Goal: Task Accomplishment & Management: Use online tool/utility

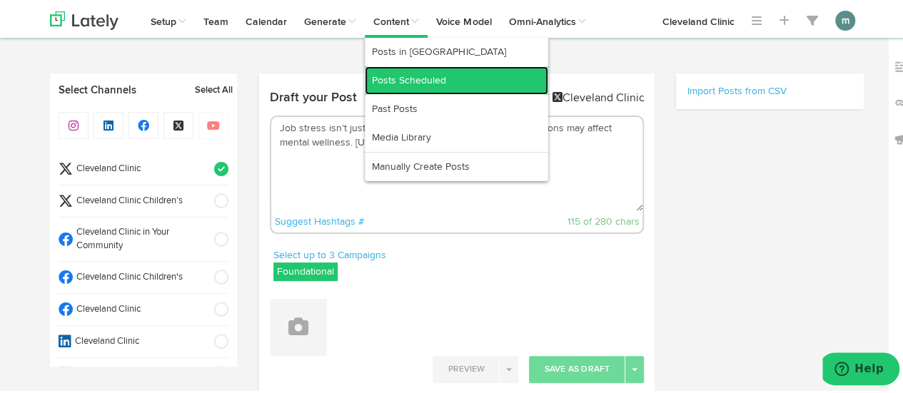
click at [396, 78] on link "Posts Scheduled" at bounding box center [456, 78] width 183 height 29
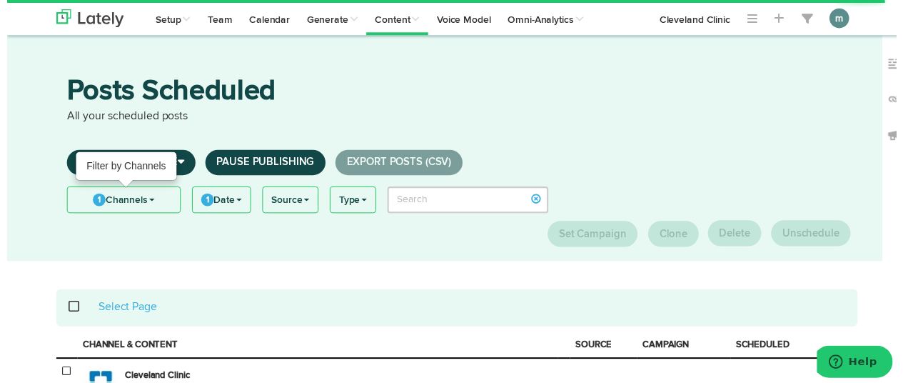
click at [122, 198] on link "1 Channels" at bounding box center [118, 203] width 114 height 26
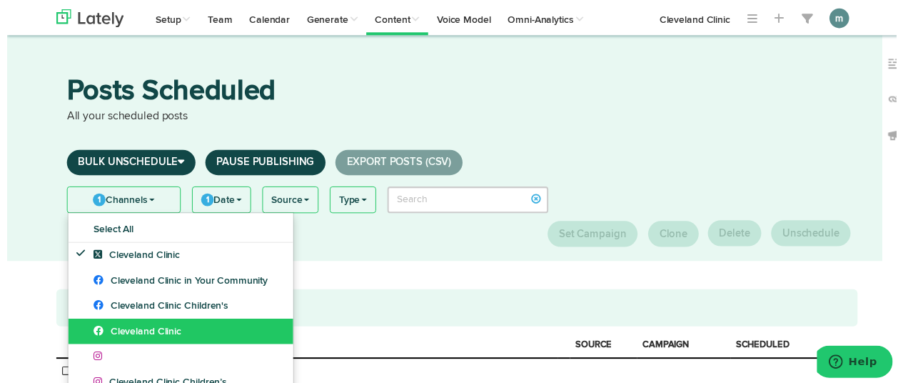
click at [131, 333] on span "Cleveland Clinic" at bounding box center [132, 336] width 89 height 10
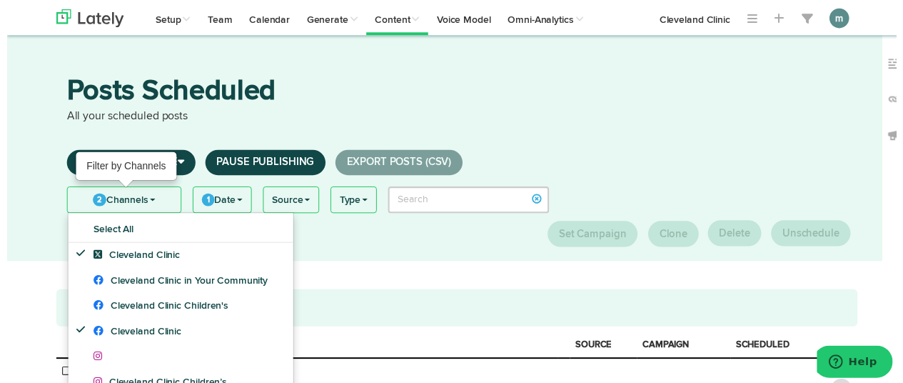
click at [140, 206] on link "2 Channels" at bounding box center [118, 203] width 115 height 26
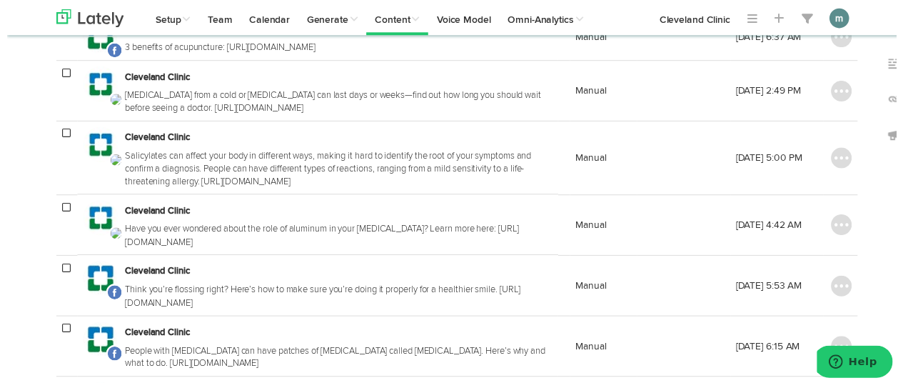
scroll to position [928, 0]
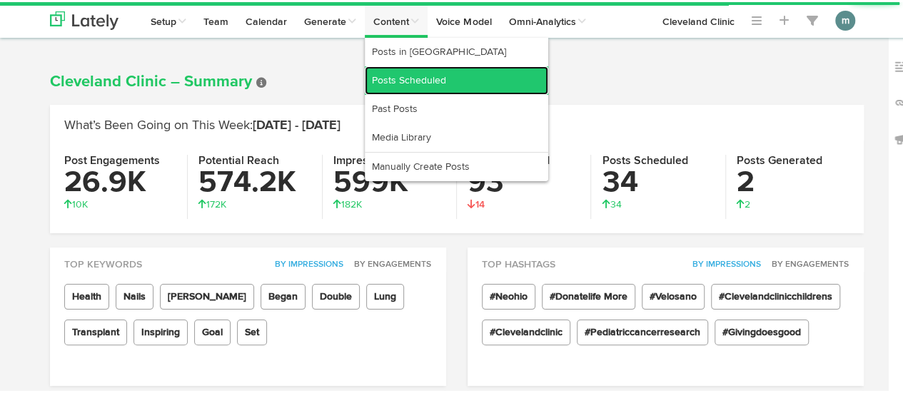
click at [397, 80] on link "Posts Scheduled" at bounding box center [456, 78] width 183 height 29
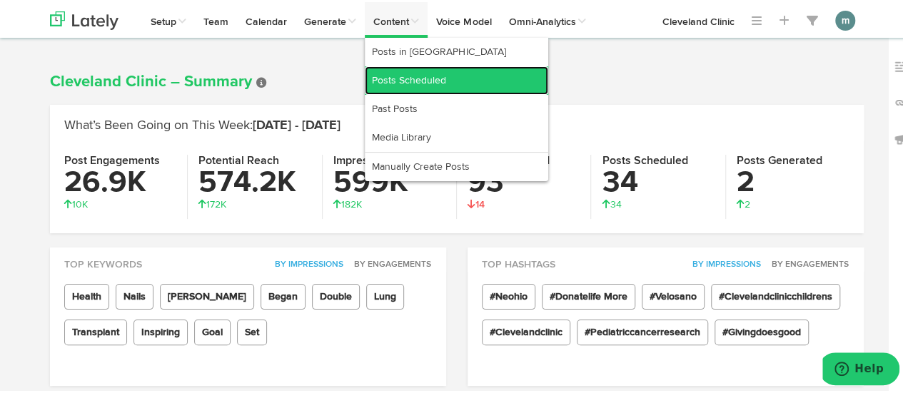
click at [404, 72] on link "Posts Scheduled" at bounding box center [456, 78] width 183 height 29
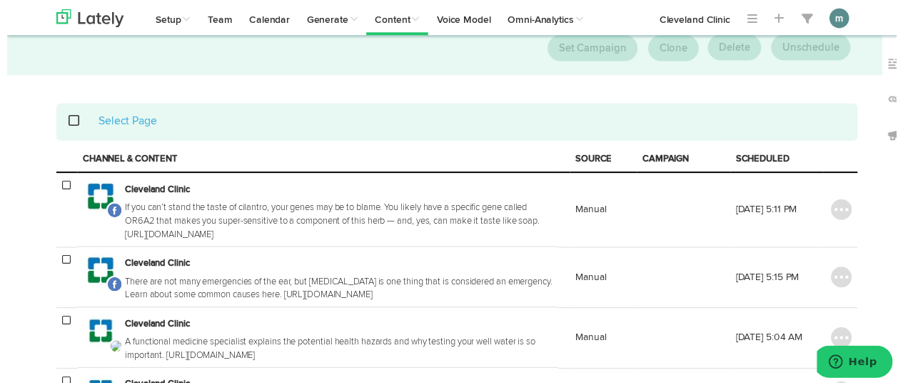
scroll to position [214, 0]
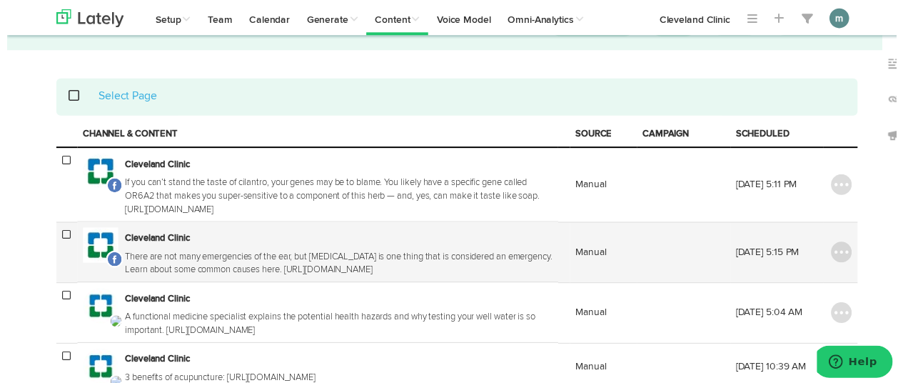
click at [307, 253] on p "There are not many emergencies of the ear, but [MEDICAL_DATA] is one thing that…" at bounding box center [337, 266] width 434 height 26
click at [449, 253] on p "There are not many emergencies of the ear, but [MEDICAL_DATA] is one thing that…" at bounding box center [337, 266] width 434 height 26
click at [842, 245] on img at bounding box center [847, 255] width 21 height 21
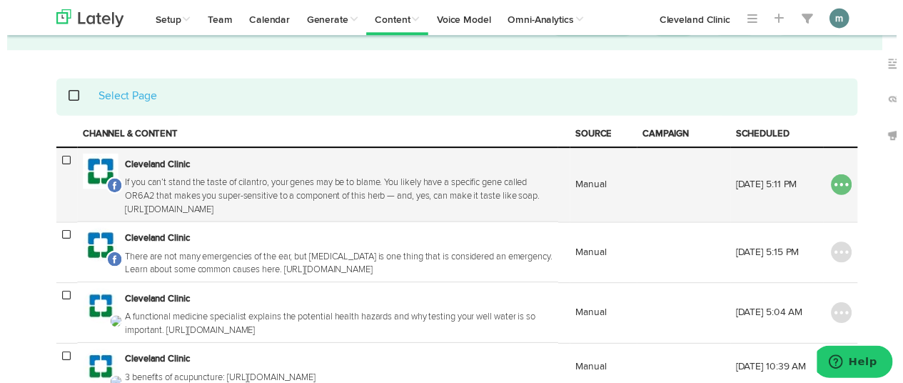
click at [844, 176] on img at bounding box center [847, 186] width 21 height 21
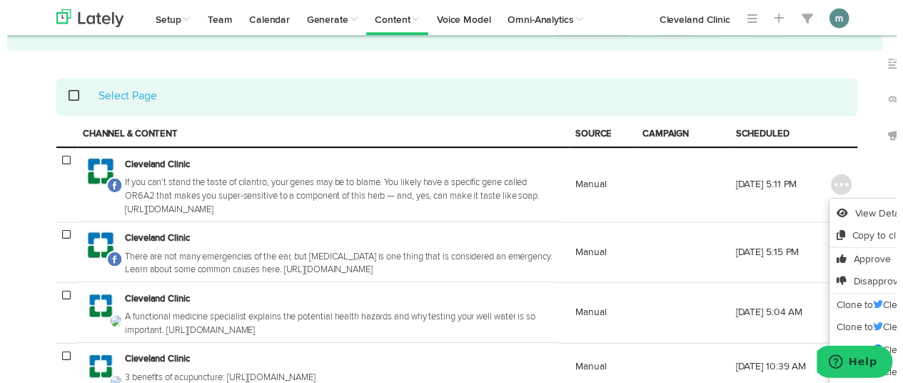
click at [498, 124] on th "CHANNEL & CONTENT" at bounding box center [315, 137] width 488 height 26
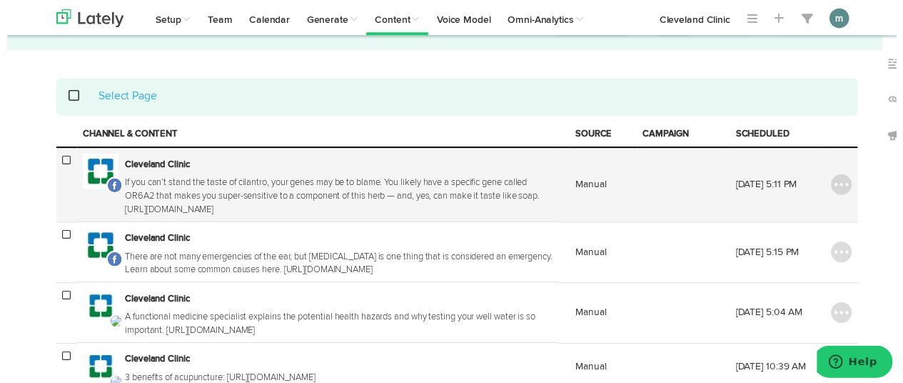
click at [56, 157] on icon at bounding box center [60, 162] width 9 height 10
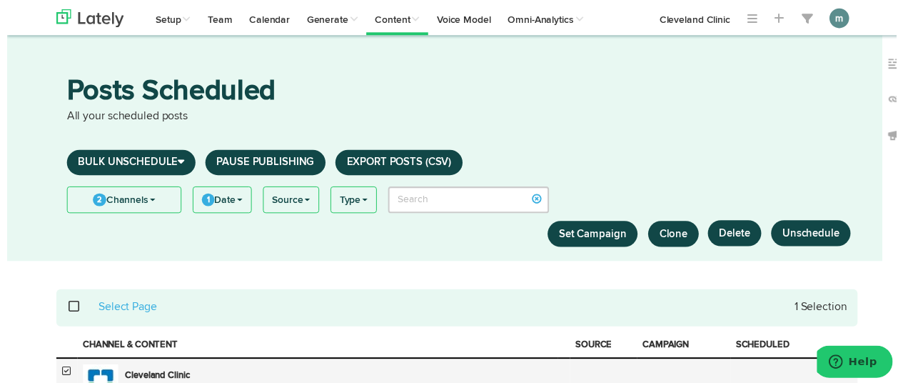
scroll to position [71, 0]
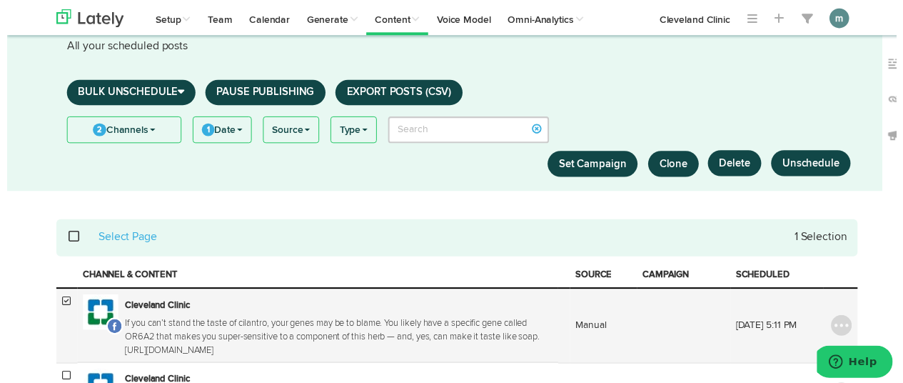
click at [56, 300] on icon at bounding box center [60, 305] width 9 height 10
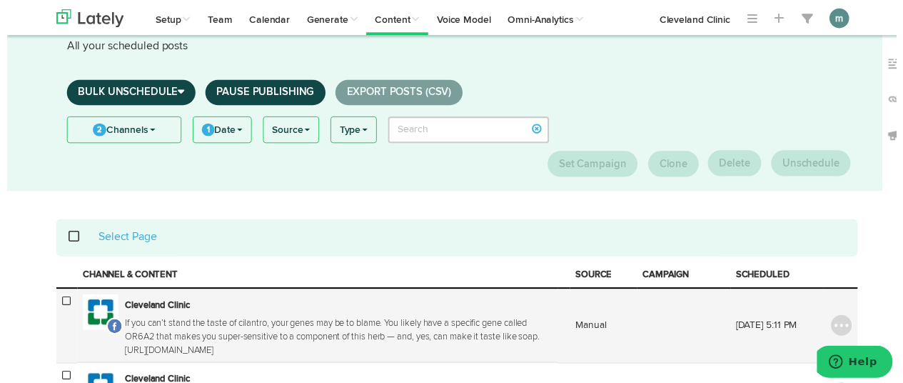
click at [56, 300] on icon at bounding box center [60, 305] width 9 height 10
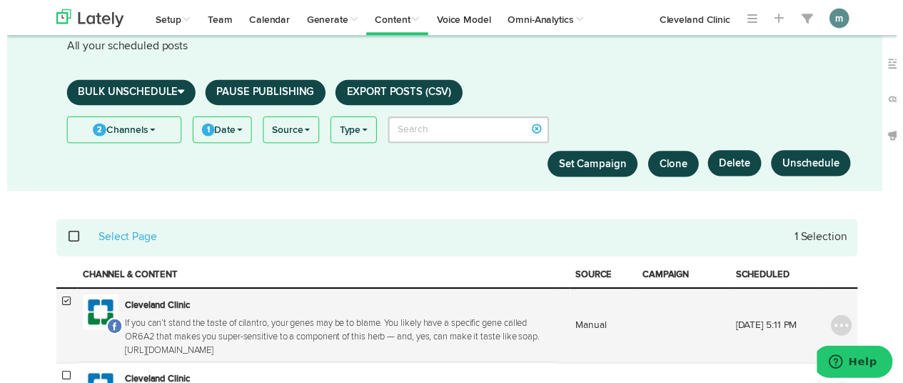
click at [56, 300] on icon at bounding box center [60, 305] width 9 height 10
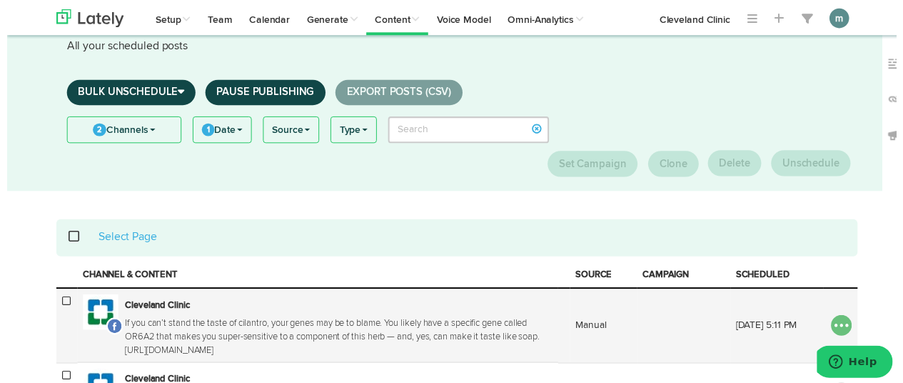
click at [841, 319] on img at bounding box center [847, 329] width 21 height 21
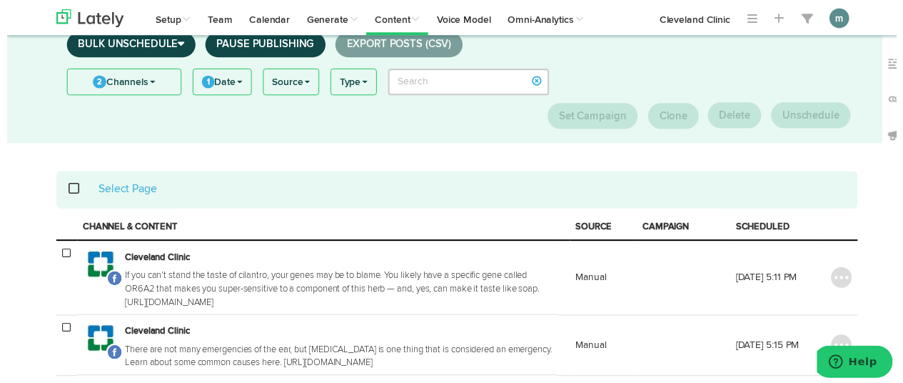
scroll to position [143, 0]
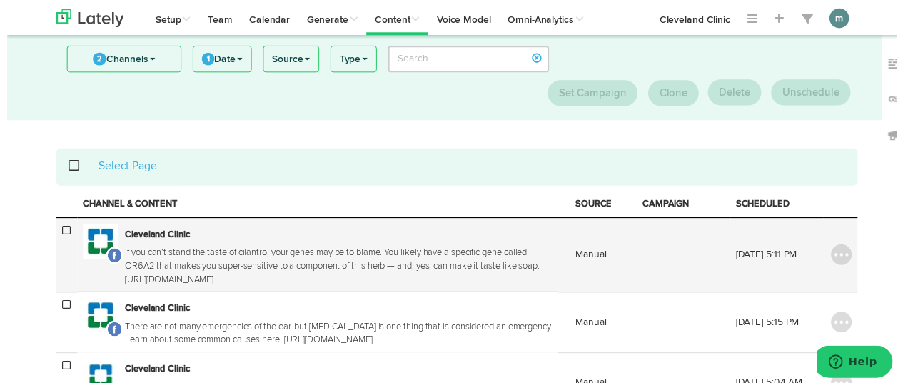
click at [304, 250] on p "If you can’t stand the taste of cilantro, your genes may be to blame. You likel…" at bounding box center [337, 270] width 434 height 40
click at [316, 227] on h3 "Cleveland Clinic" at bounding box center [337, 238] width 434 height 23
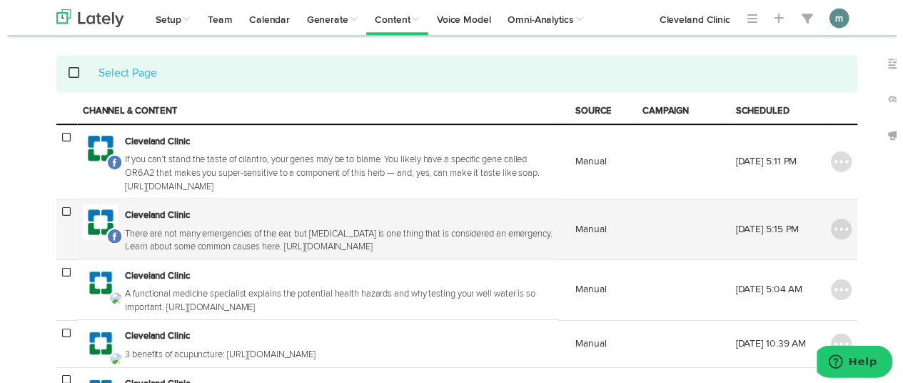
scroll to position [214, 0]
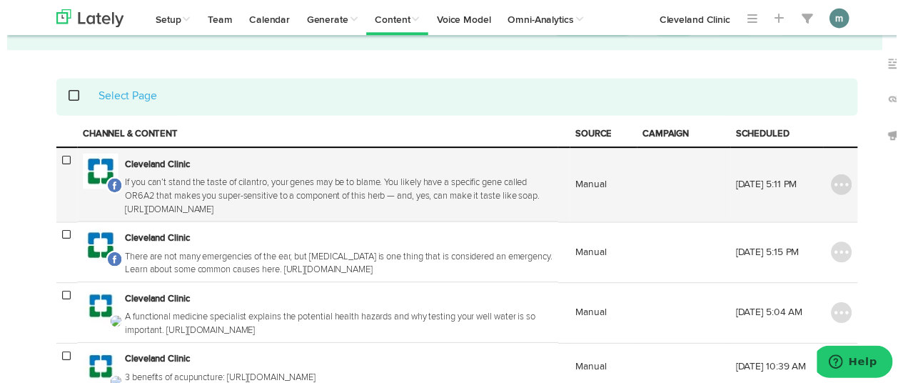
click at [56, 157] on icon at bounding box center [60, 162] width 9 height 10
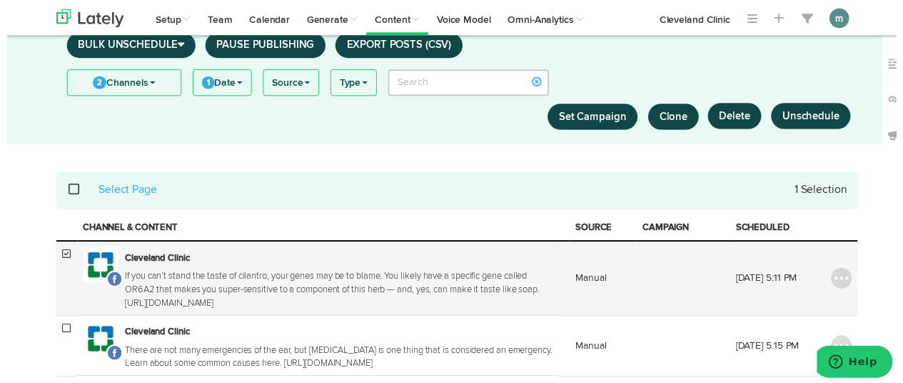
scroll to position [143, 0]
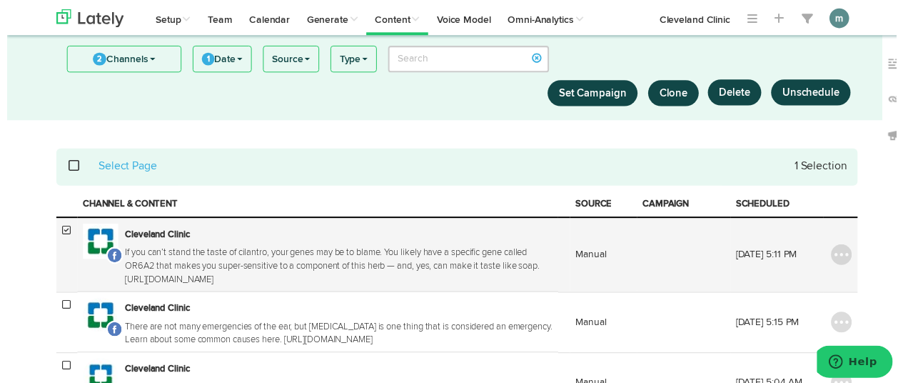
click at [854, 225] on td "View Detail Copy to clipboard Approve Disapprove Clone to Cleveland Clinic Clon…" at bounding box center [846, 259] width 35 height 76
click at [837, 248] on img at bounding box center [847, 258] width 21 height 21
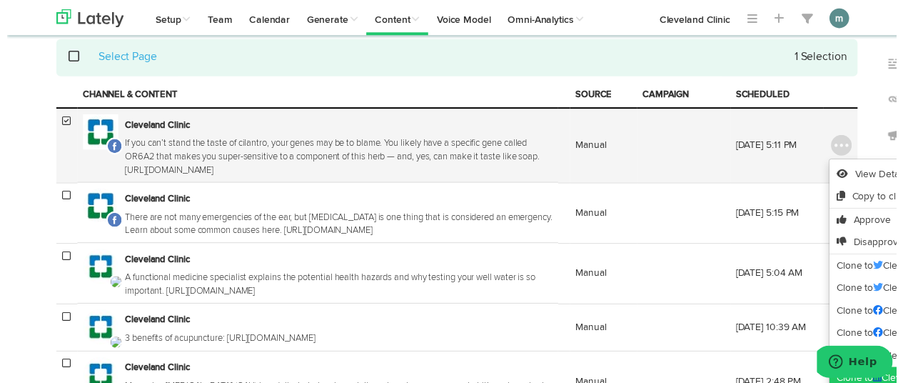
scroll to position [214, 0]
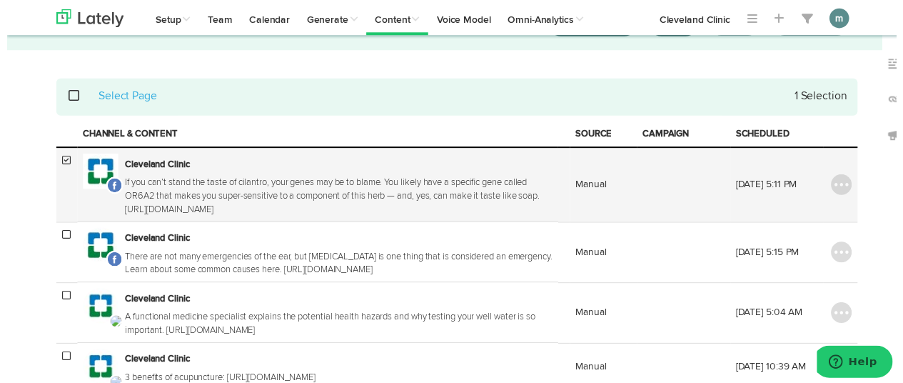
click at [56, 157] on icon at bounding box center [60, 162] width 9 height 10
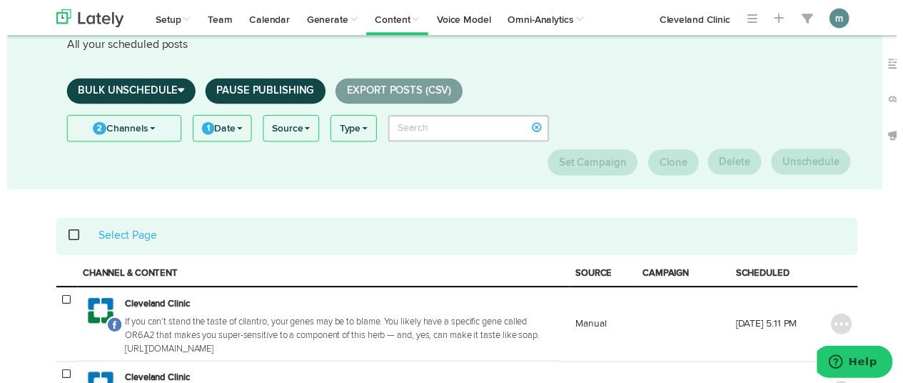
scroll to position [71, 0]
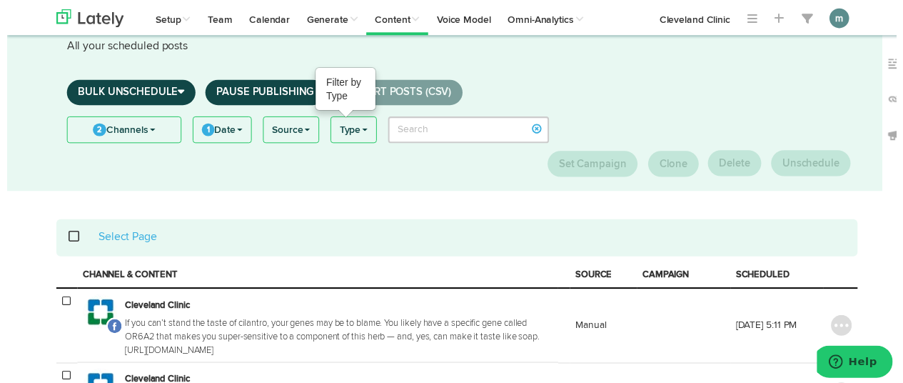
click at [357, 141] on link "Type" at bounding box center [352, 132] width 46 height 26
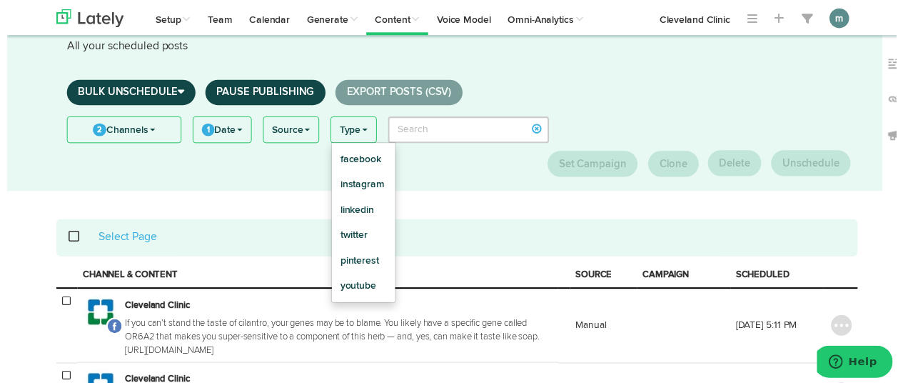
click at [368, 133] on link "Type" at bounding box center [352, 132] width 46 height 26
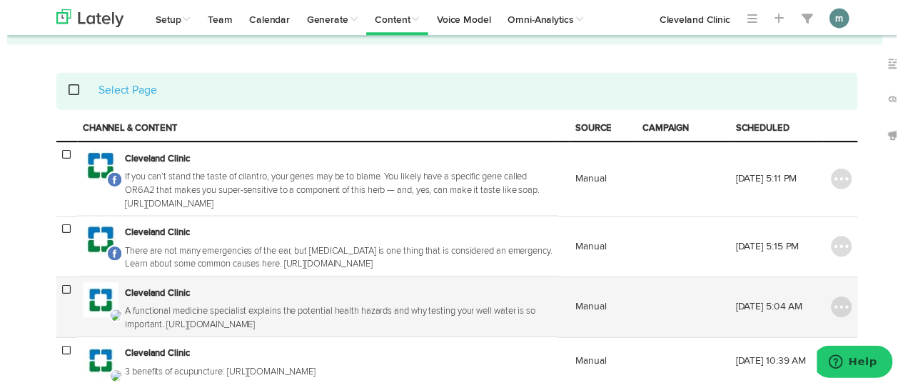
scroll to position [214, 0]
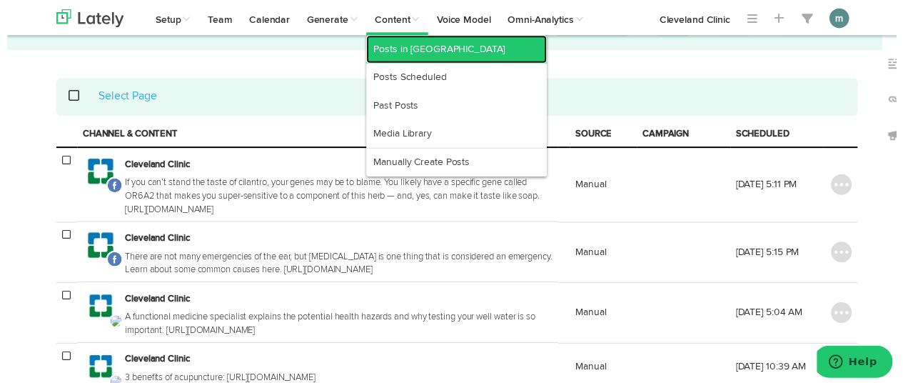
click at [397, 44] on link "Posts in [GEOGRAPHIC_DATA]" at bounding box center [456, 50] width 183 height 29
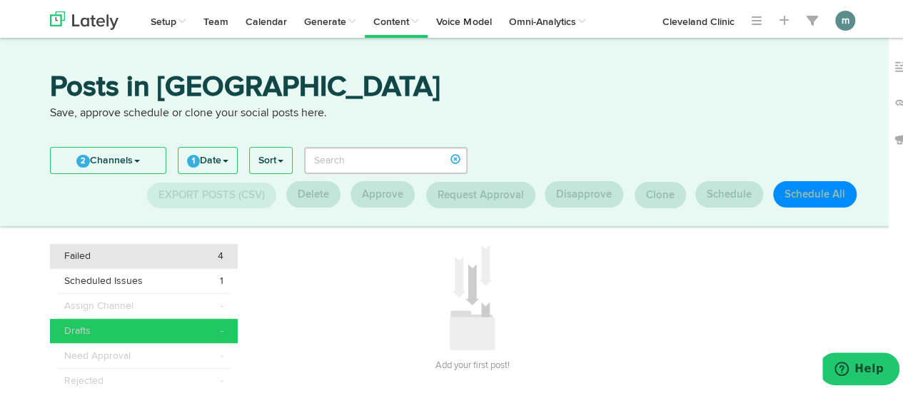
click at [156, 259] on div "Failed 4" at bounding box center [143, 254] width 159 height 14
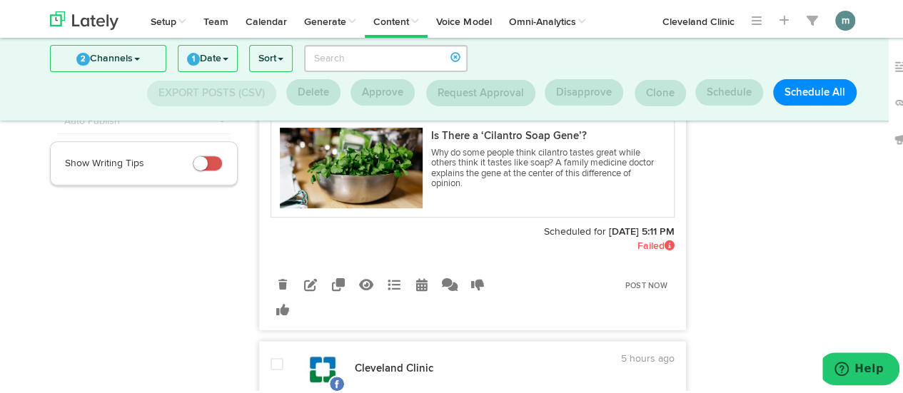
scroll to position [218, 0]
click at [645, 281] on link "Post Now" at bounding box center [646, 284] width 56 height 20
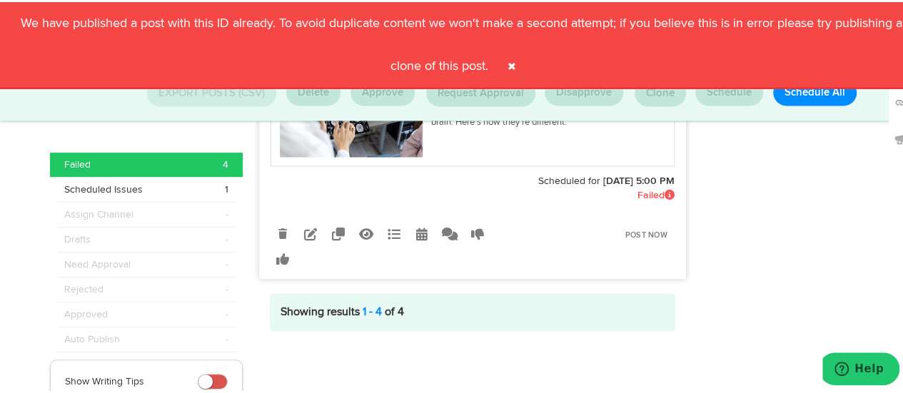
scroll to position [1044, 0]
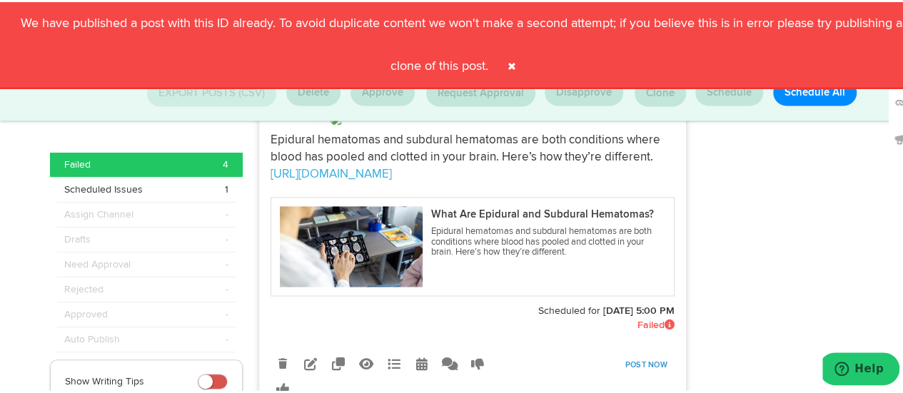
click at [635, 372] on link "Post Now" at bounding box center [646, 363] width 56 height 20
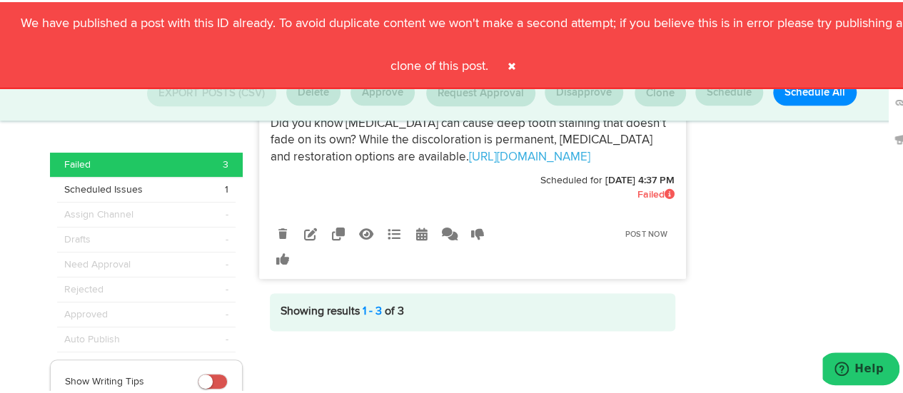
scroll to position [772, 0]
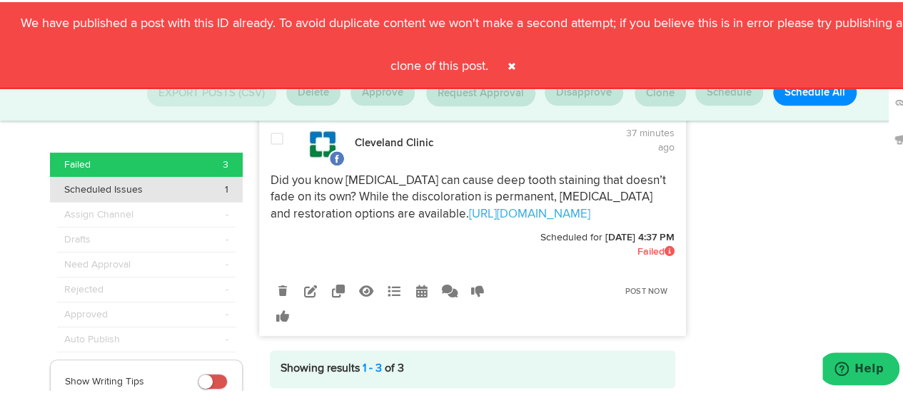
click at [173, 189] on div "Scheduled Issues 1" at bounding box center [146, 188] width 164 height 14
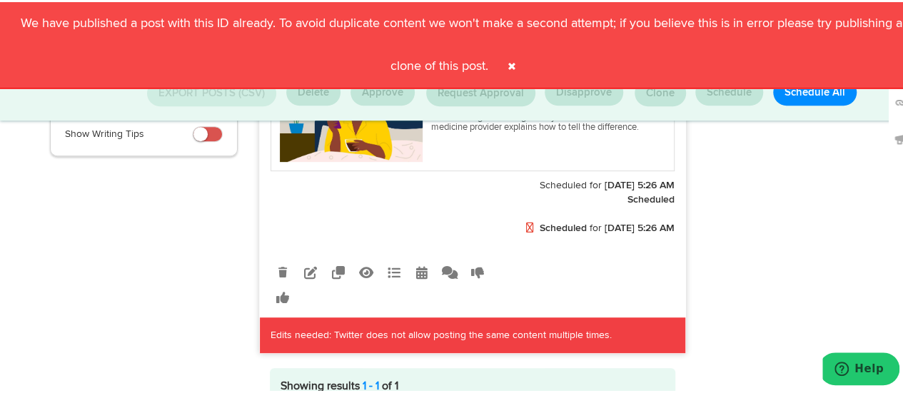
scroll to position [178, 0]
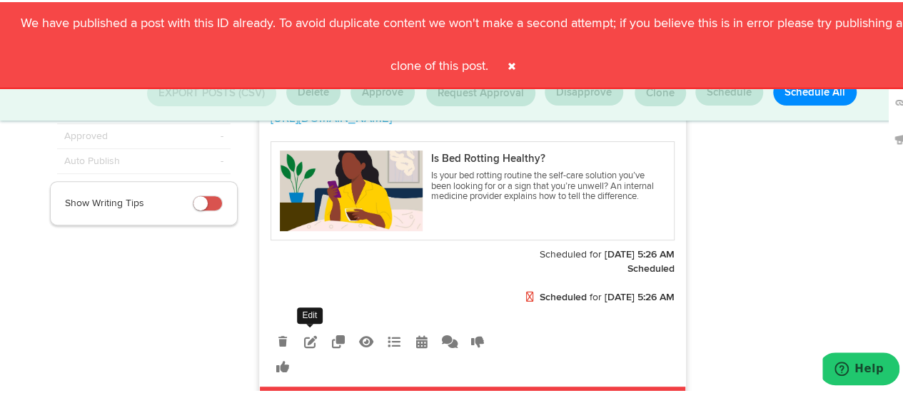
click at [304, 336] on icon at bounding box center [310, 339] width 13 height 13
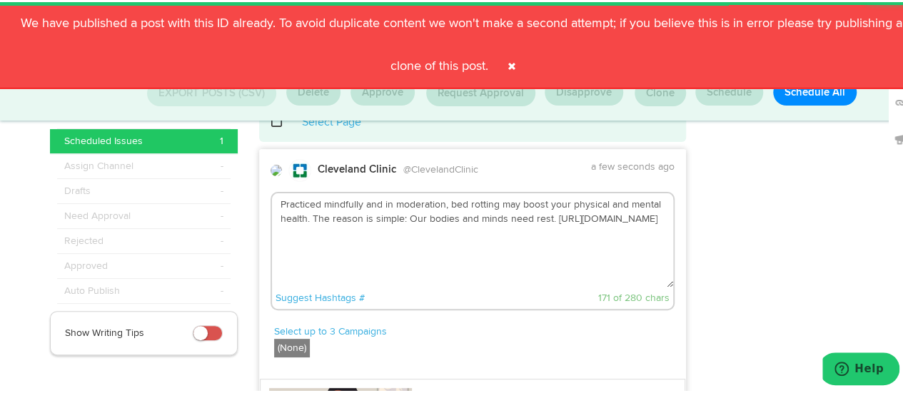
scroll to position [36, 0]
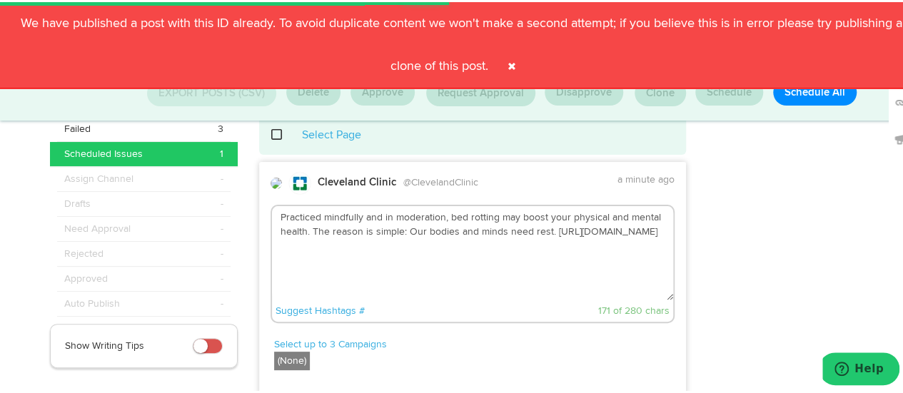
drag, startPoint x: 542, startPoint y: 233, endPoint x: 328, endPoint y: 229, distance: 214.2
click at [328, 229] on textarea "Practiced mindfully and in moderation, bed rotting may boost your physical and …" at bounding box center [472, 251] width 401 height 94
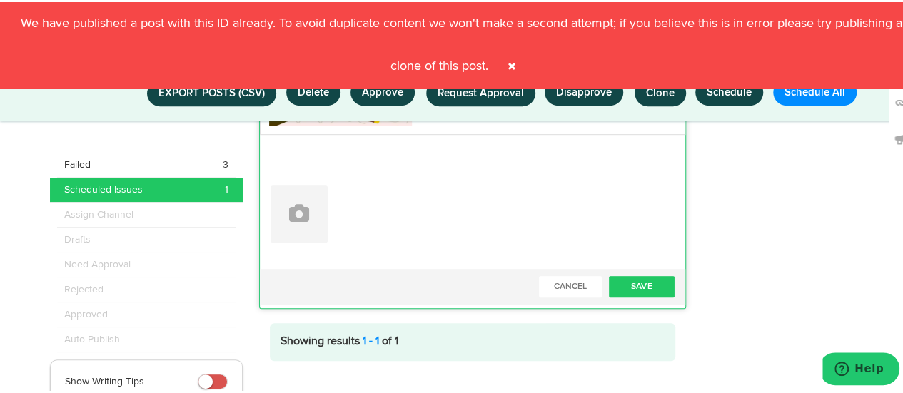
scroll to position [420, 0]
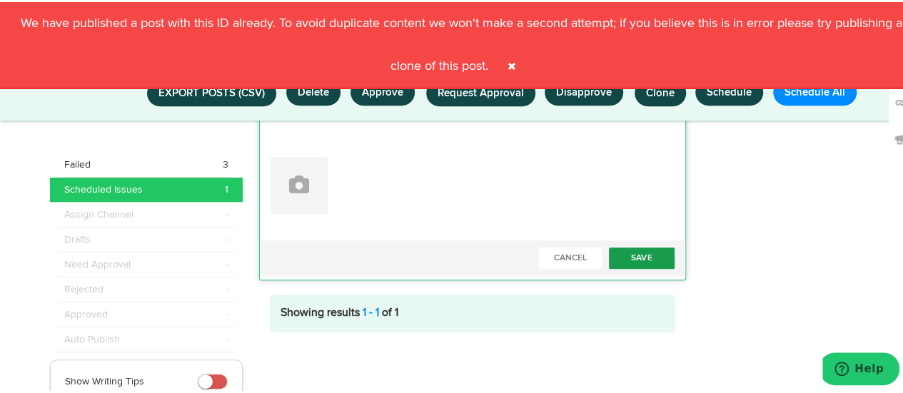
type textarea "Practiced mindfully and in moderation, bed rotting may boost your physical and …"
click at [633, 251] on button "Save" at bounding box center [642, 256] width 66 height 21
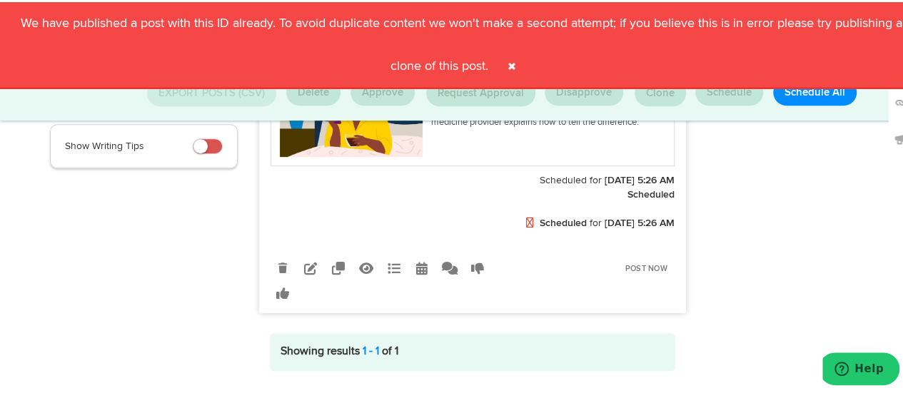
scroll to position [235, 0]
click at [635, 266] on link "Post Now" at bounding box center [646, 268] width 56 height 20
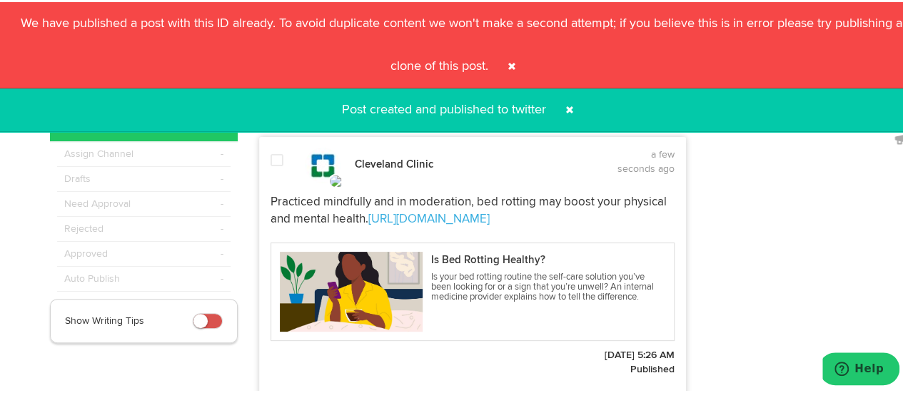
scroll to position [21, 0]
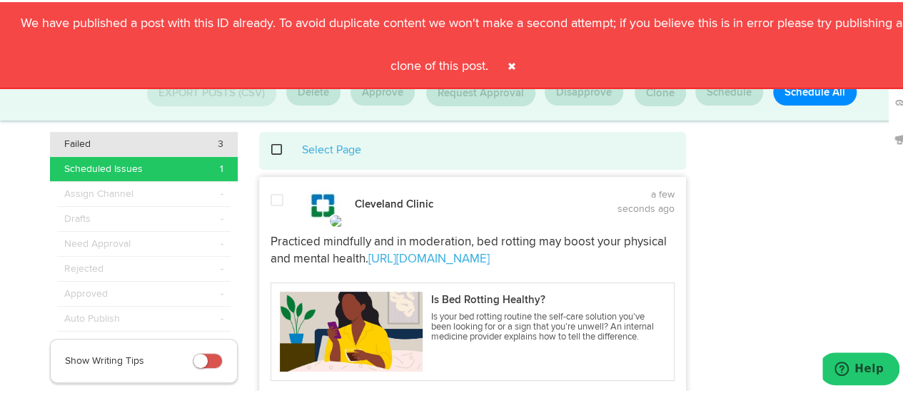
click at [204, 141] on div "Failed 3" at bounding box center [143, 142] width 159 height 14
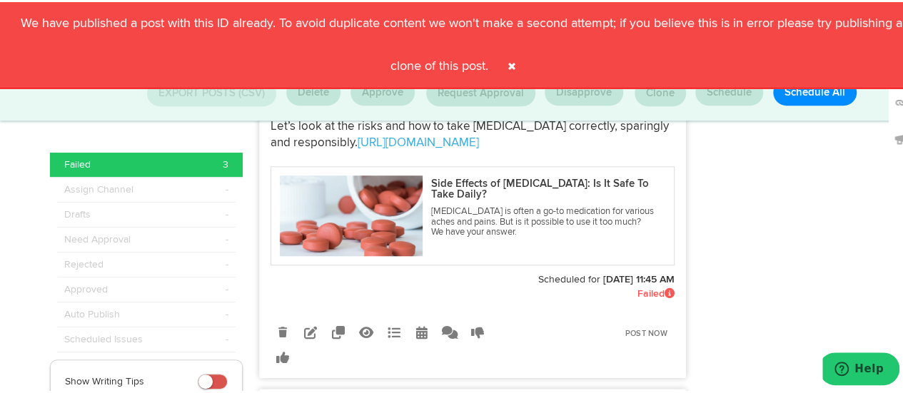
scroll to position [500, 0]
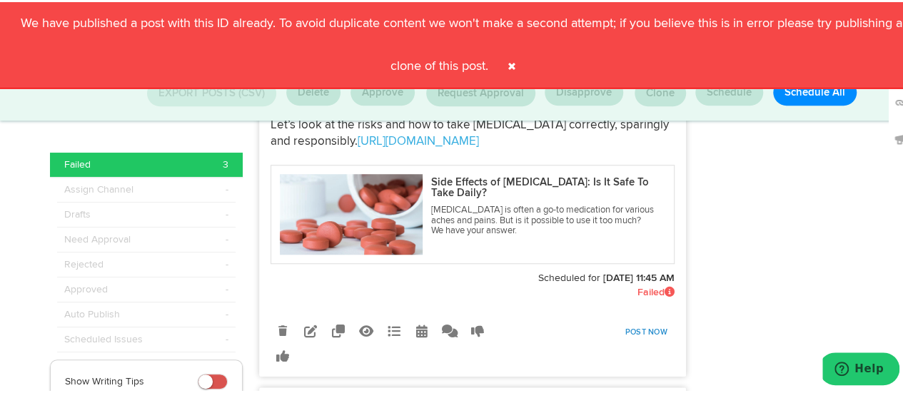
click at [634, 325] on link "Post Now" at bounding box center [646, 331] width 56 height 20
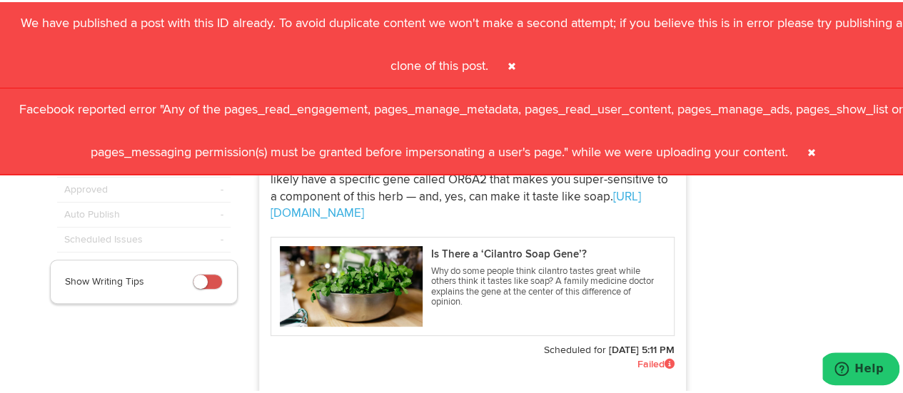
scroll to position [58, 0]
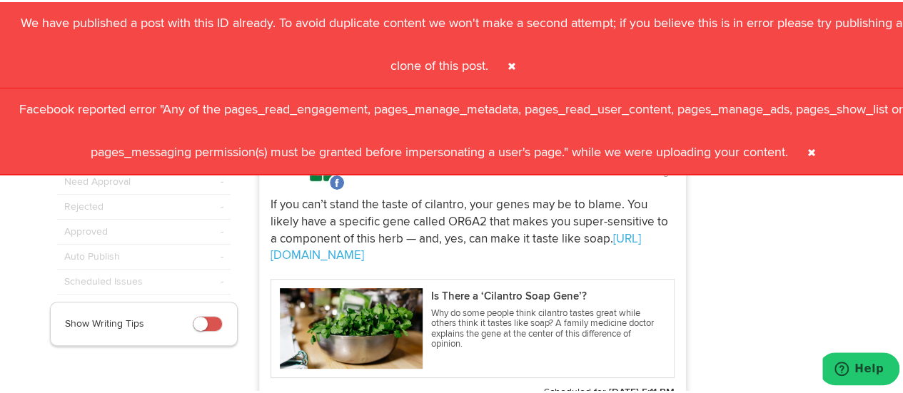
click at [508, 64] on span at bounding box center [511, 64] width 23 height 23
click at [505, 64] on span at bounding box center [511, 64] width 23 height 23
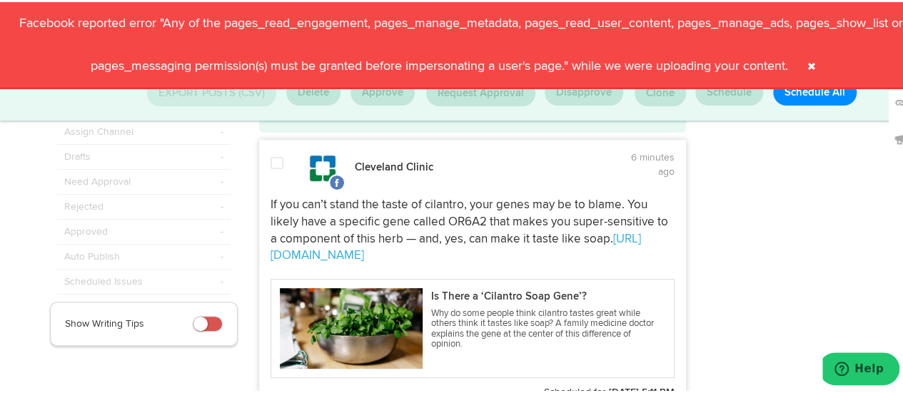
click at [823, 61] on span at bounding box center [811, 64] width 23 height 23
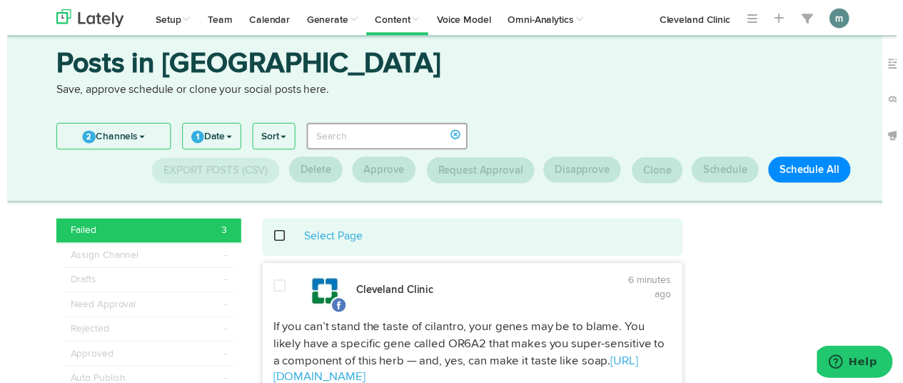
scroll to position [0, 0]
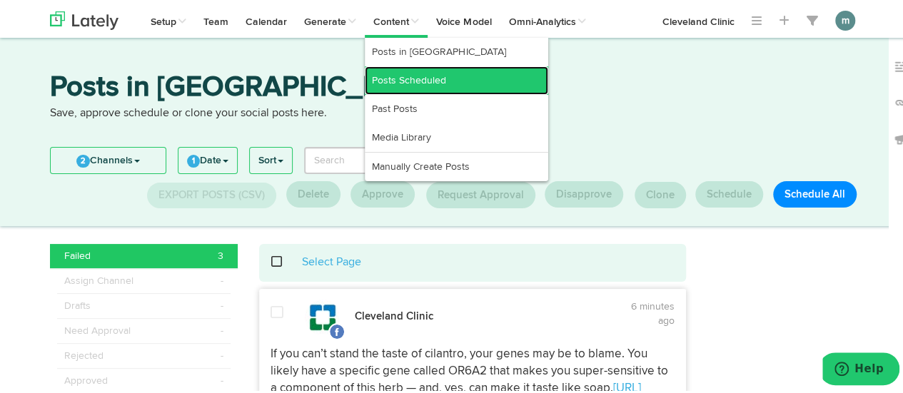
click at [392, 75] on link "Posts Scheduled" at bounding box center [456, 78] width 183 height 29
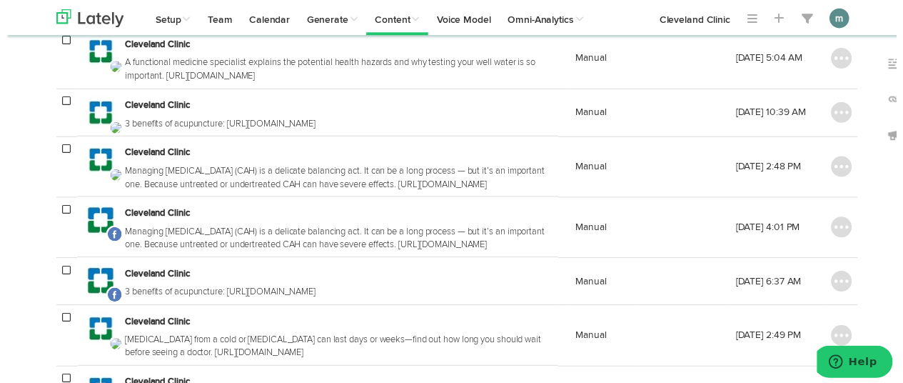
scroll to position [357, 0]
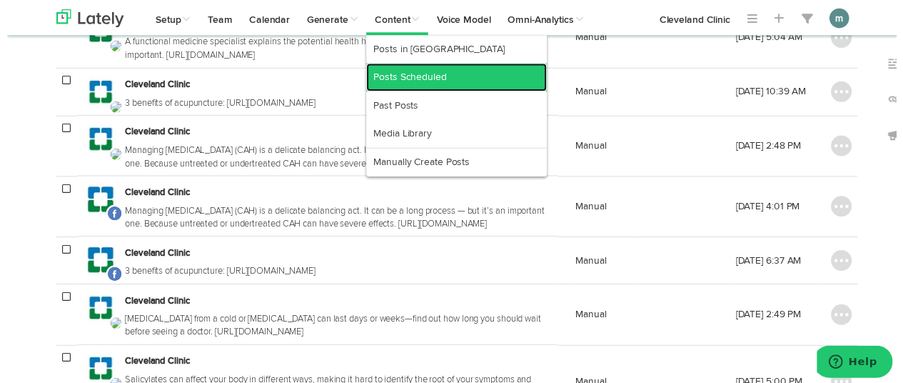
click at [386, 73] on link "Posts Scheduled" at bounding box center [456, 78] width 183 height 29
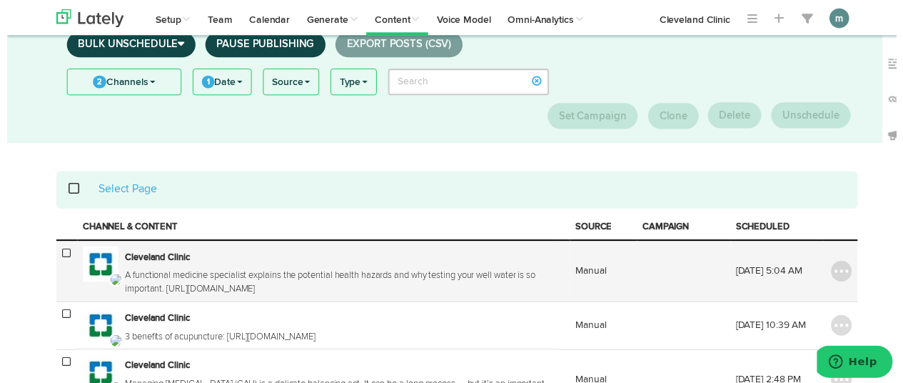
scroll to position [71, 0]
